Goal: Information Seeking & Learning: Find specific fact

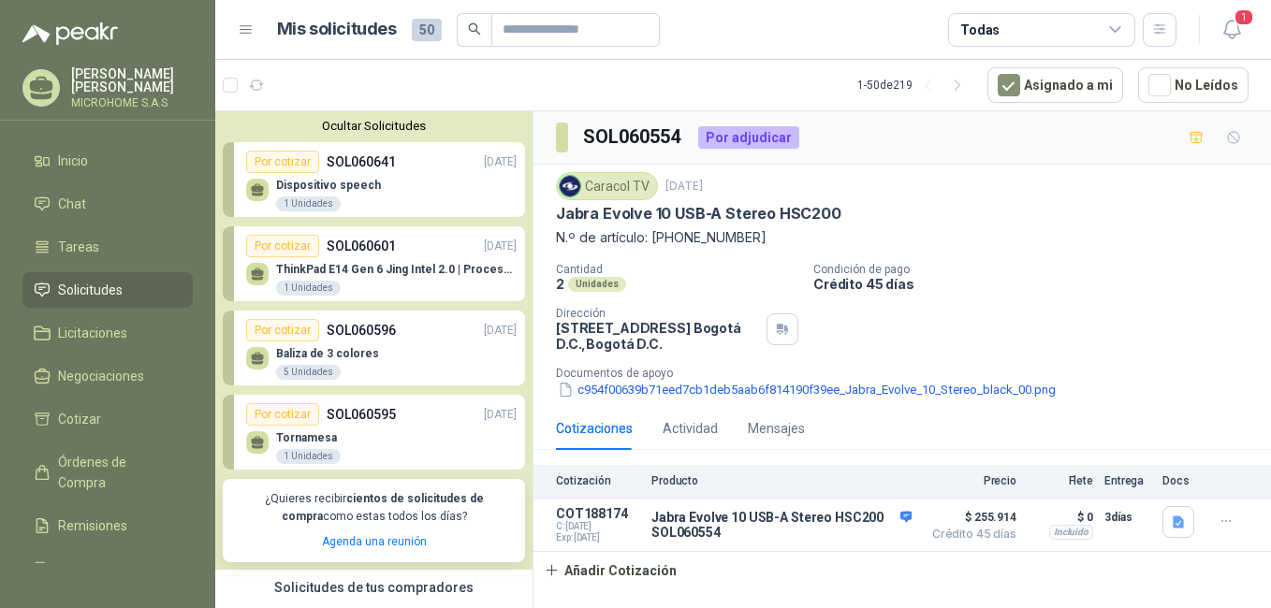
scroll to position [468, 0]
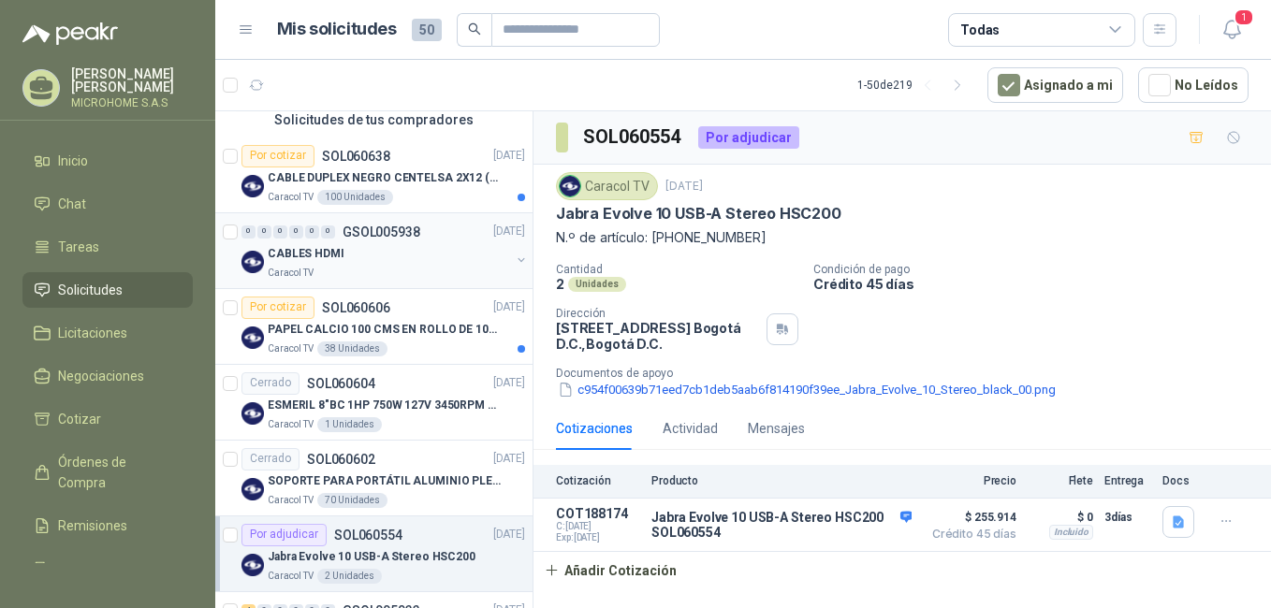
click at [424, 267] on div "Caracol TV" at bounding box center [389, 273] width 242 height 15
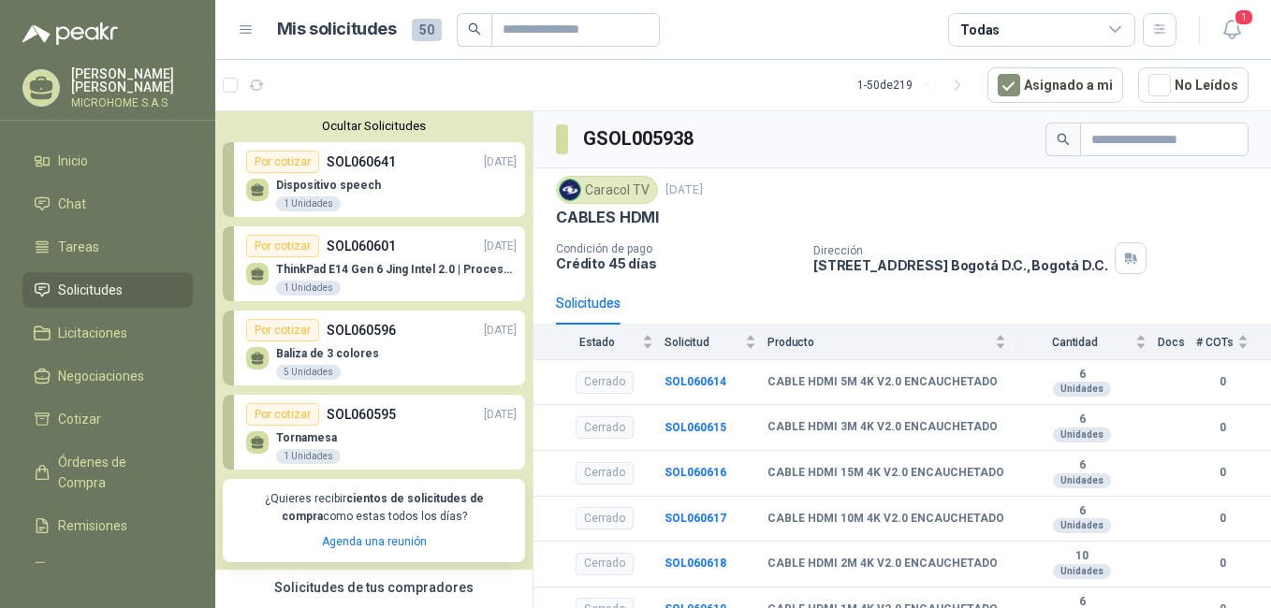
click at [395, 265] on p "ThinkPad E14 Gen 6 Jing Intel 2.0 | Procesador Intel Core Ultra 5 125U ( 12" at bounding box center [396, 269] width 241 height 13
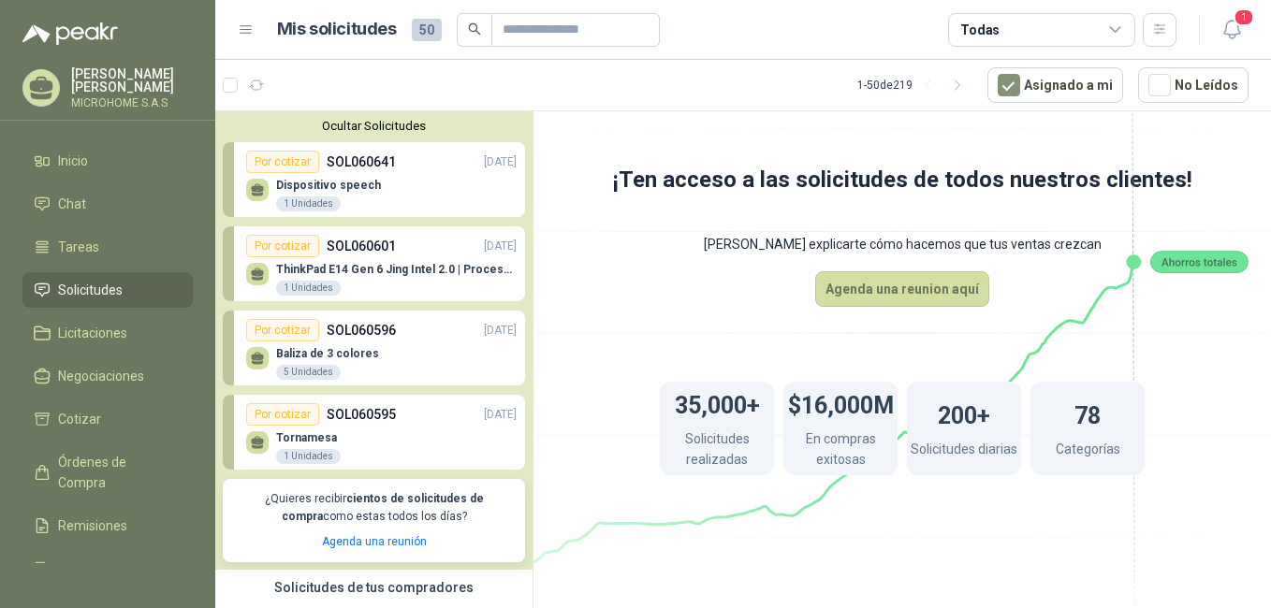
click at [292, 244] on div "Por cotizar" at bounding box center [282, 246] width 73 height 22
click at [339, 268] on p "ThinkPad E14 Gen 6 Jing Intel 2.0 | Procesador Intel Core Ultra 5 125U ( 12" at bounding box center [396, 269] width 241 height 13
click at [312, 284] on div "1 Unidades" at bounding box center [308, 288] width 65 height 15
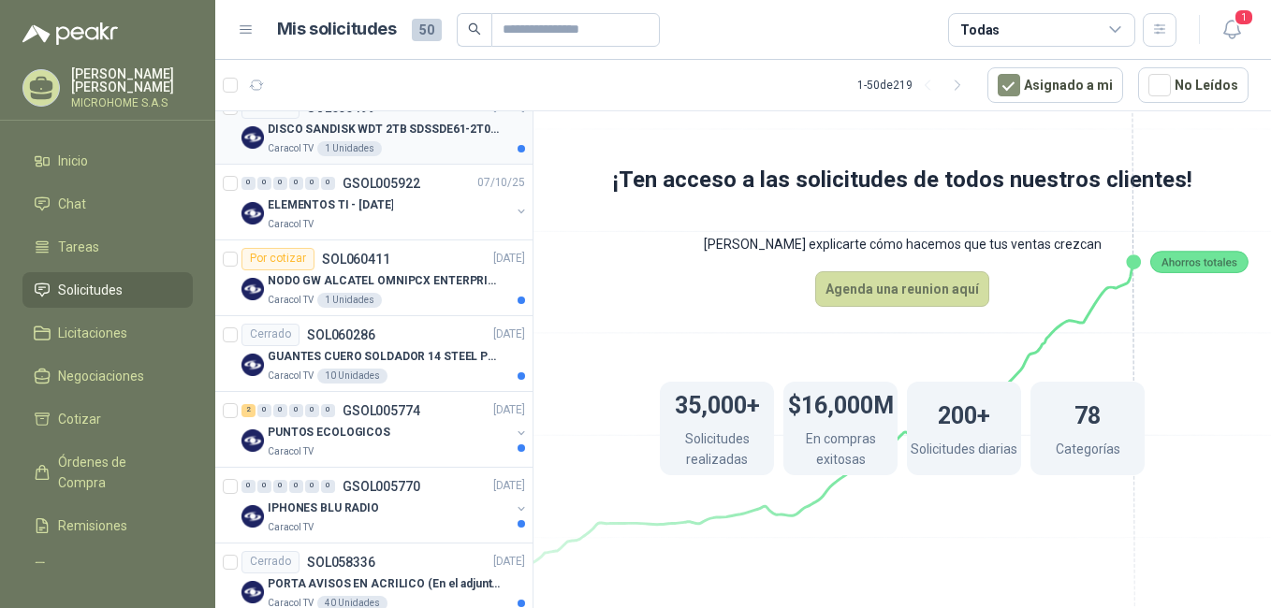
scroll to position [1217, 0]
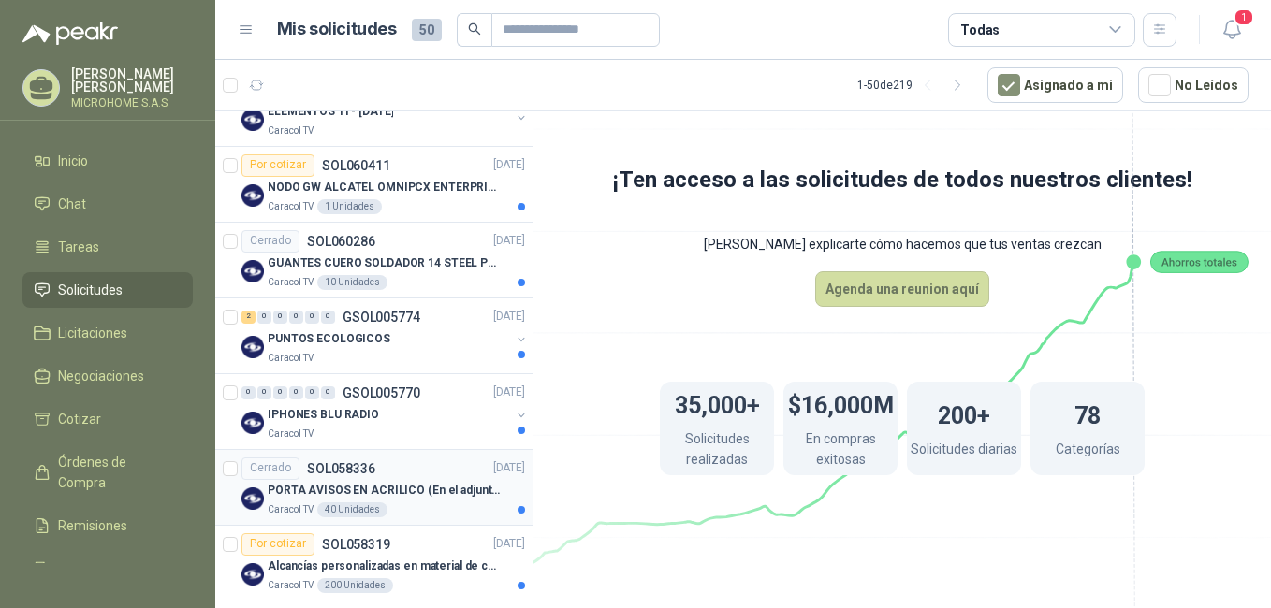
click at [355, 487] on p "PORTA AVISOS EN ACRILICO (En el adjunto mas informacion)" at bounding box center [384, 491] width 233 height 18
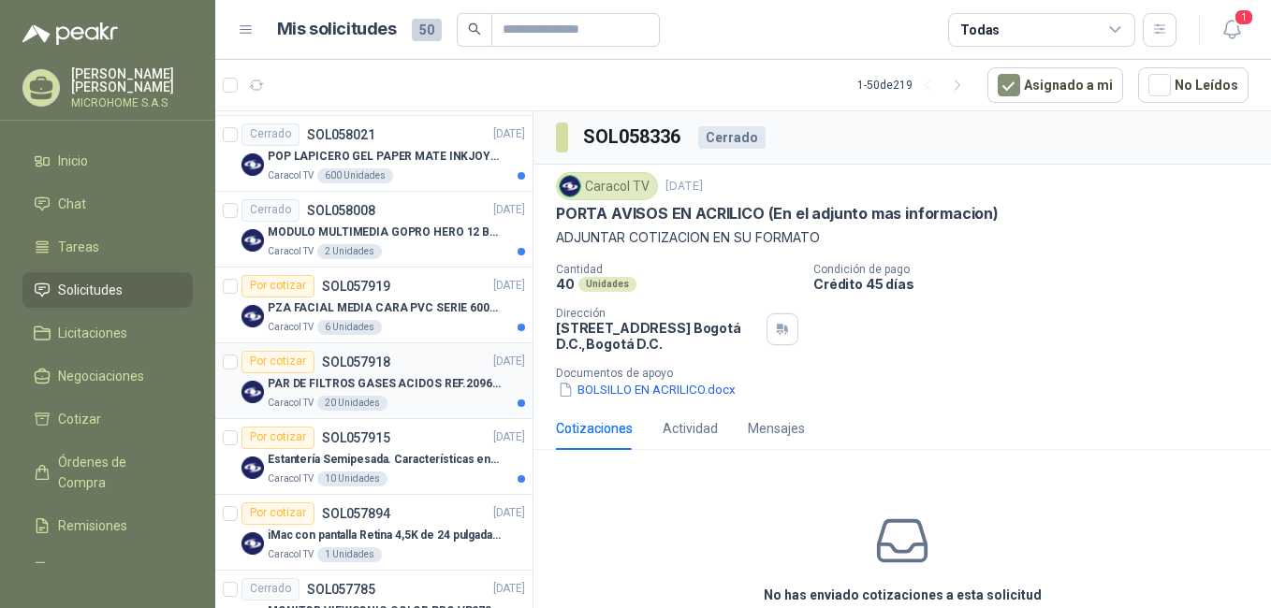
scroll to position [1872, 0]
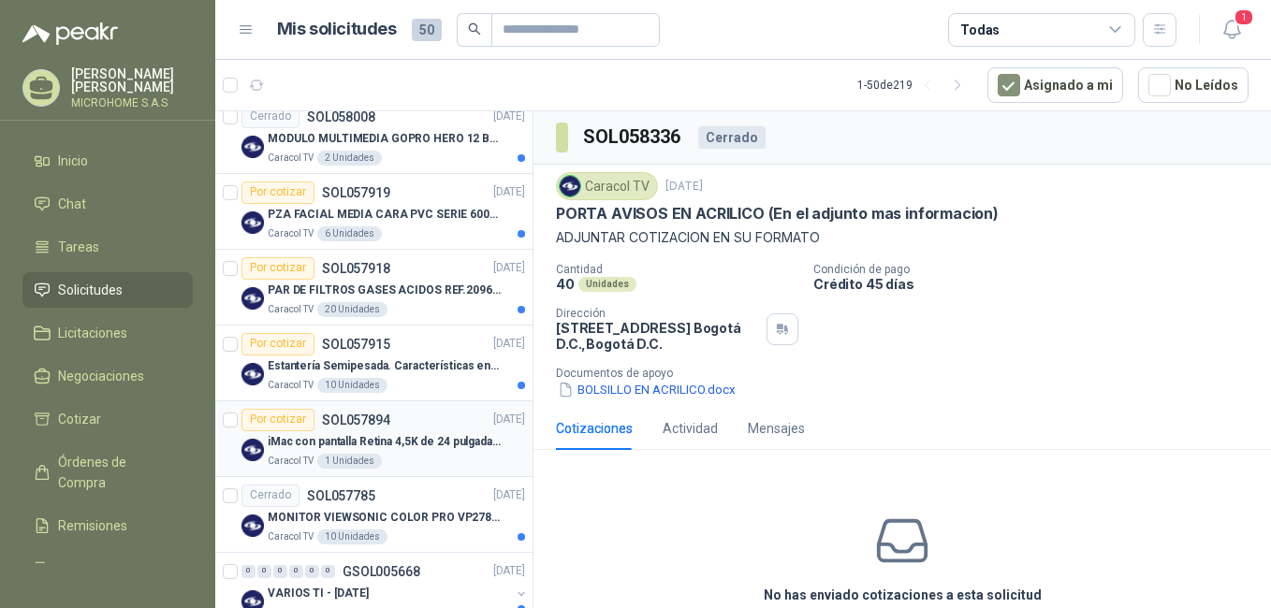
click at [394, 442] on p "iMac con pantalla Retina 4,5K de 24 pulgadas M4" at bounding box center [384, 442] width 233 height 18
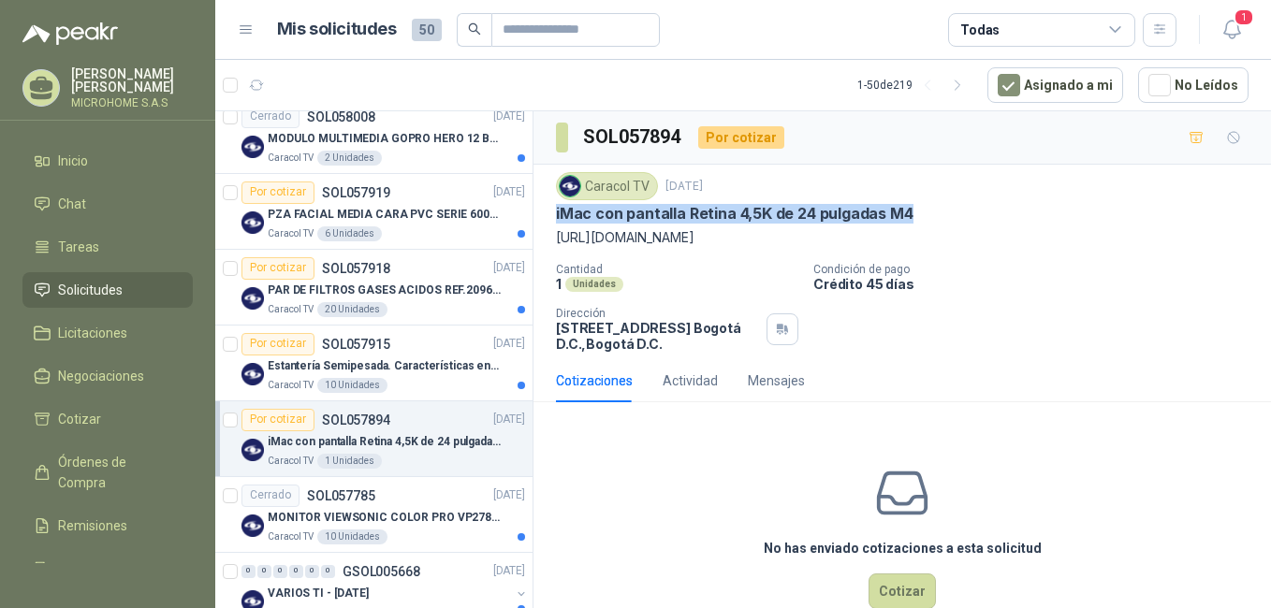
drag, startPoint x: 910, startPoint y: 208, endPoint x: 550, endPoint y: 212, distance: 359.4
click at [550, 212] on div "Caracol TV [DATE] iMac con pantalla Retina 4,5K de 24 pulgadas M4 [URL][DOMAIN_…" at bounding box center [901, 262] width 737 height 195
copy p "iMac con pantalla Retina 4,5K de 24 pulgadas M4"
click at [613, 133] on h3 "SOL057894" at bounding box center [633, 137] width 100 height 29
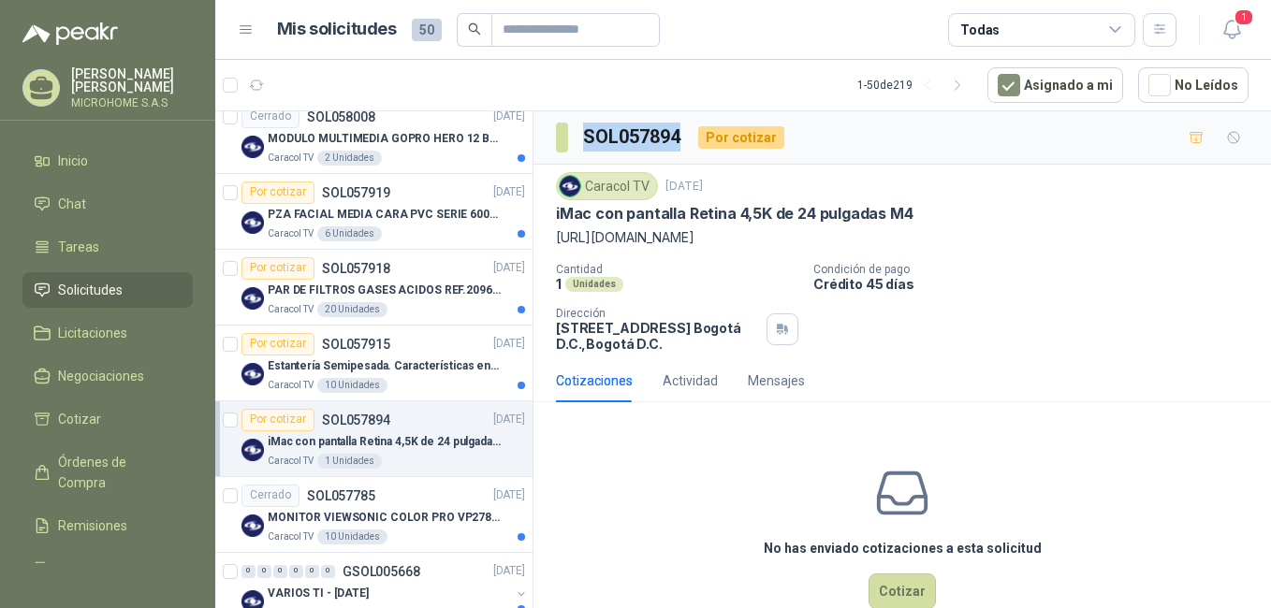
click at [613, 133] on h3 "SOL057894" at bounding box center [633, 137] width 100 height 29
copy h3 "SOL057894"
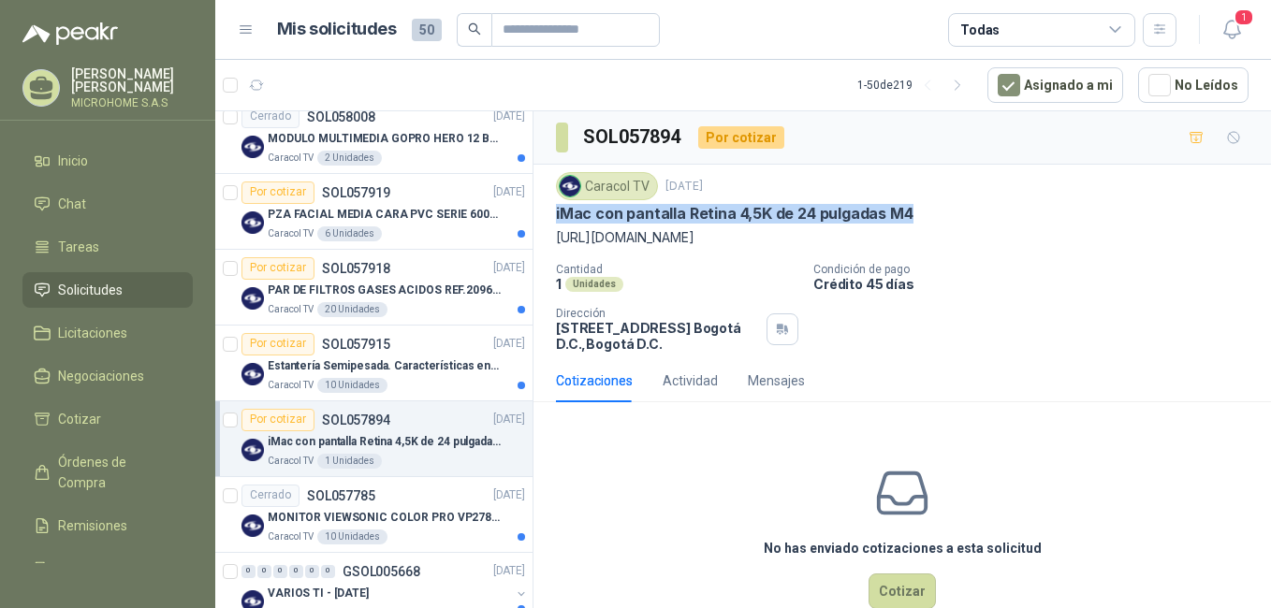
drag, startPoint x: 911, startPoint y: 207, endPoint x: 535, endPoint y: 221, distance: 375.5
click at [535, 221] on div "Caracol TV [DATE] iMac con pantalla Retina 4,5K de 24 pulgadas M4 [URL][DOMAIN_…" at bounding box center [901, 262] width 737 height 195
copy p "iMac con pantalla Retina 4,5K de 24 pulgadas M4"
click at [617, 134] on h3 "SOL057894" at bounding box center [633, 137] width 100 height 29
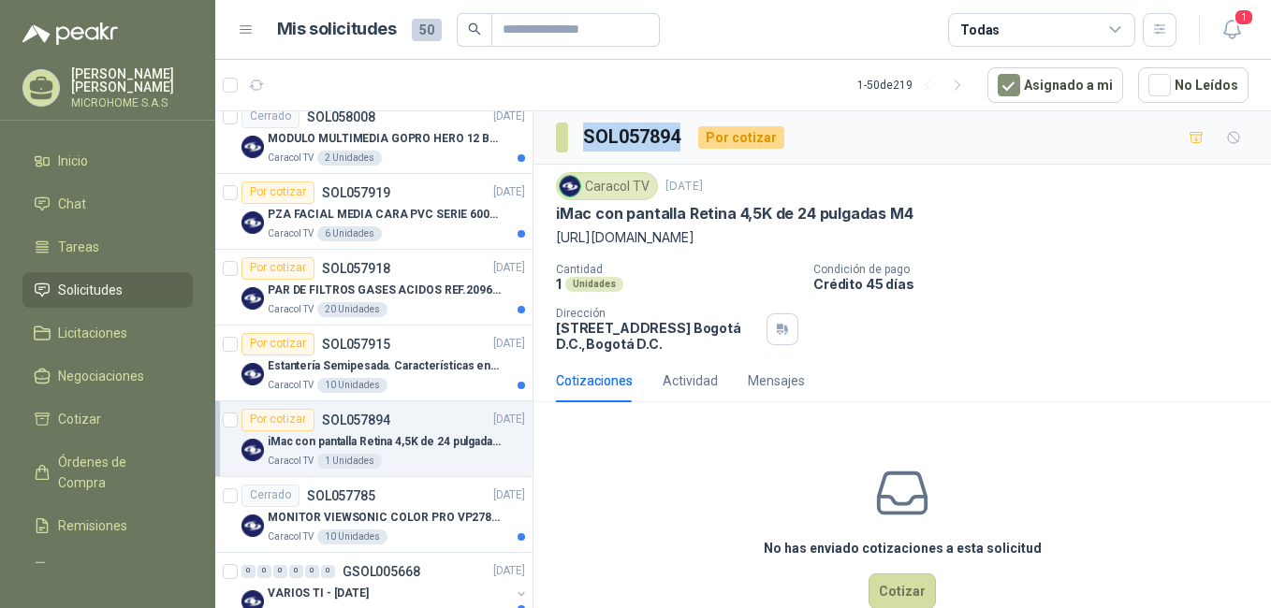
click at [617, 134] on h3 "SOL057894" at bounding box center [633, 137] width 100 height 29
copy h3 "SOL057894"
